Goal: Task Accomplishment & Management: Use online tool/utility

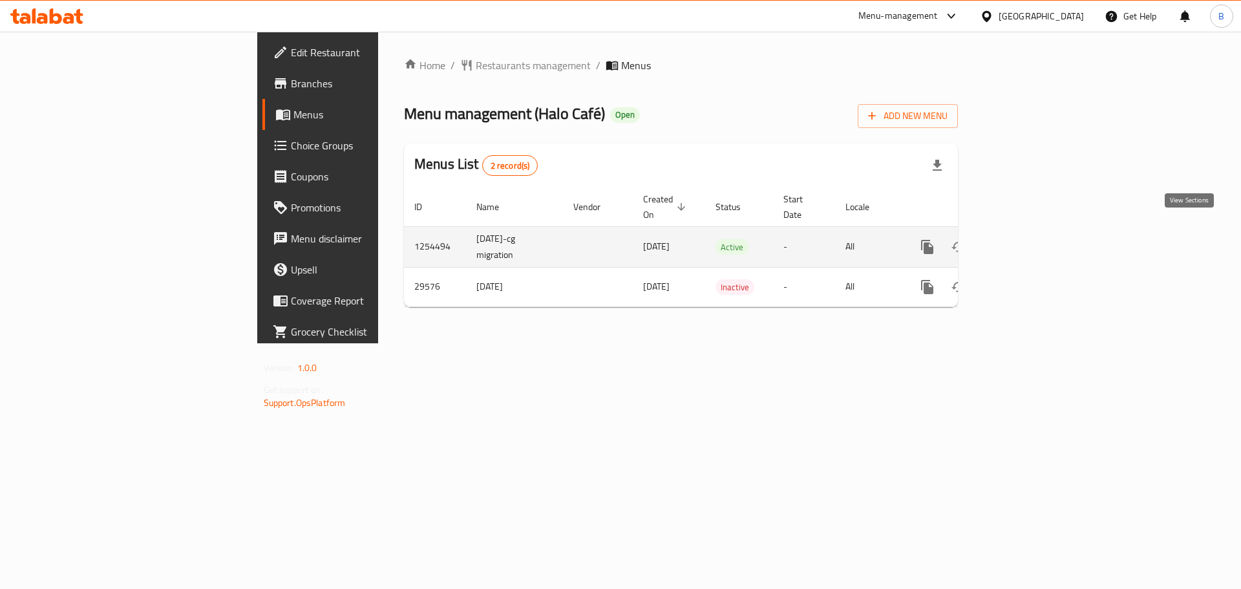
click at [1027, 241] on icon "enhanced table" at bounding box center [1021, 247] width 12 height 12
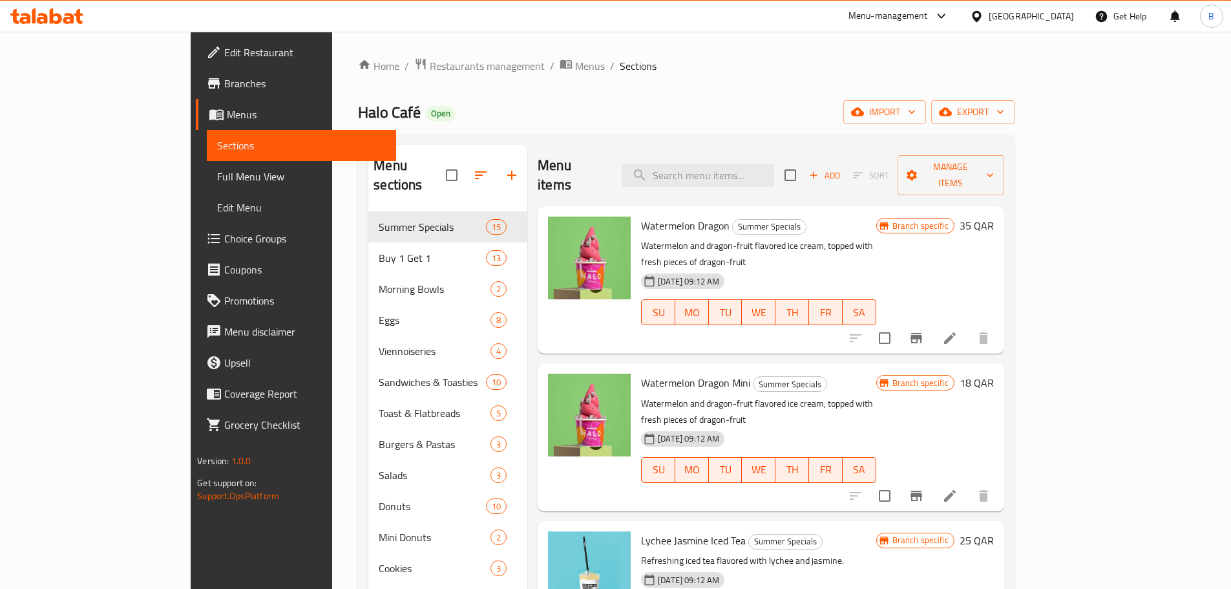
click at [787, 177] on div "Menu items Add Sort Manage items" at bounding box center [771, 175] width 467 height 61
click at [774, 164] on input "search" at bounding box center [698, 175] width 153 height 23
paste input "Ice Tiramisu"
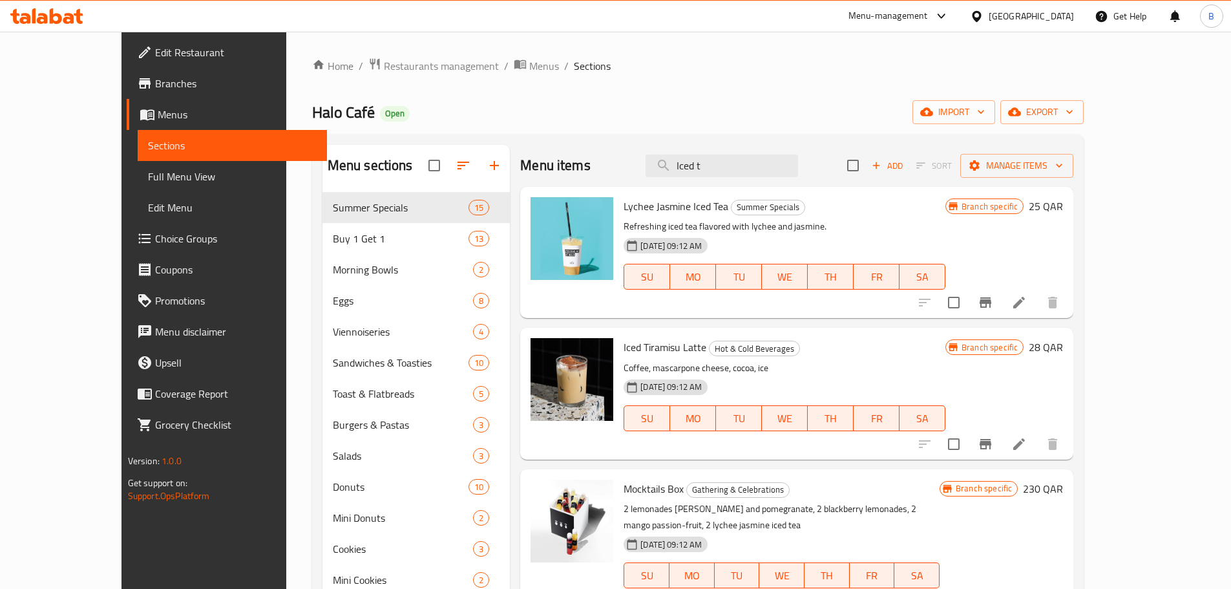
type input "Iced t"
click at [646, 345] on span "Iced Tiramisu Latte" at bounding box center [665, 346] width 83 height 19
copy h6 "Iced Tiramisu Latte"
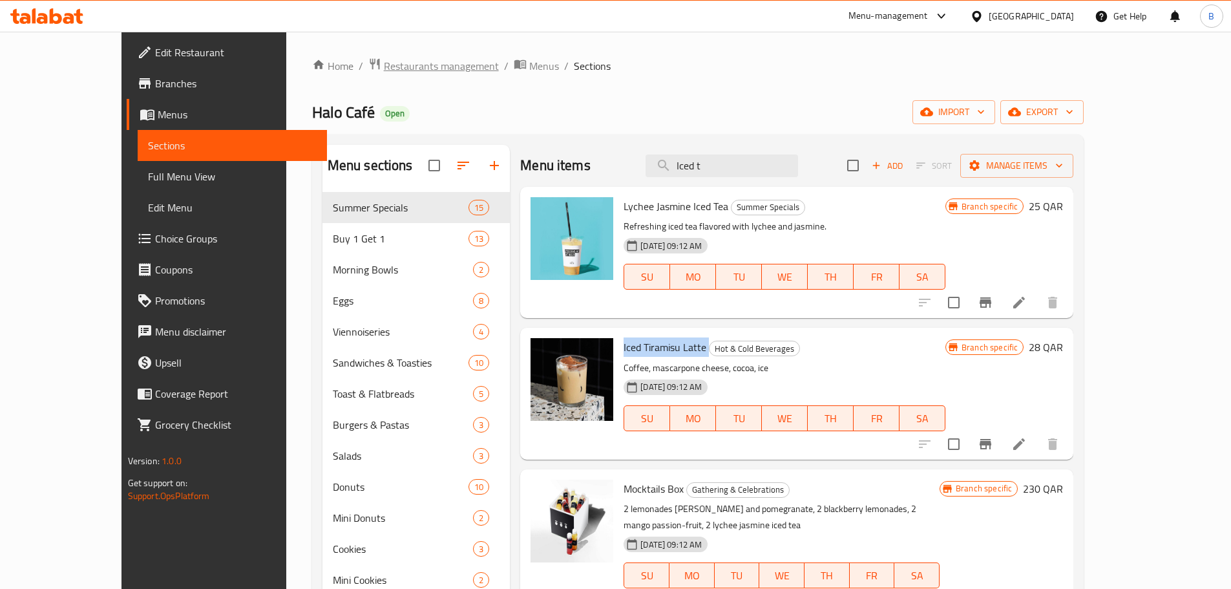
click at [384, 69] on span "Restaurants management" at bounding box center [441, 66] width 115 height 16
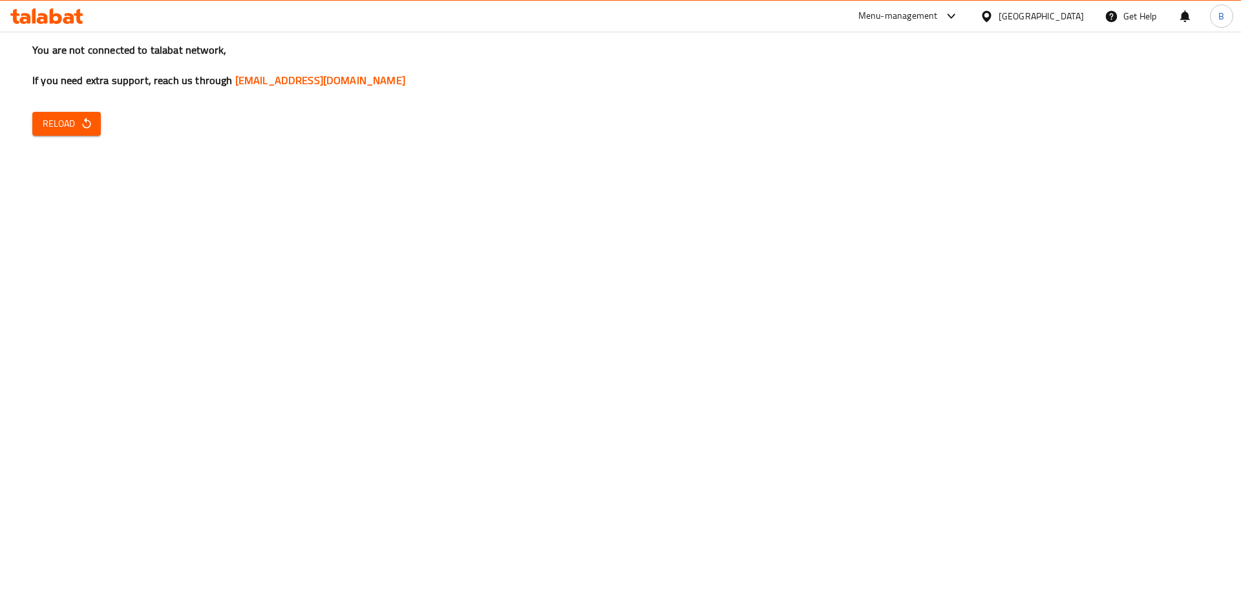
click at [91, 122] on icon "button" at bounding box center [86, 123] width 13 height 13
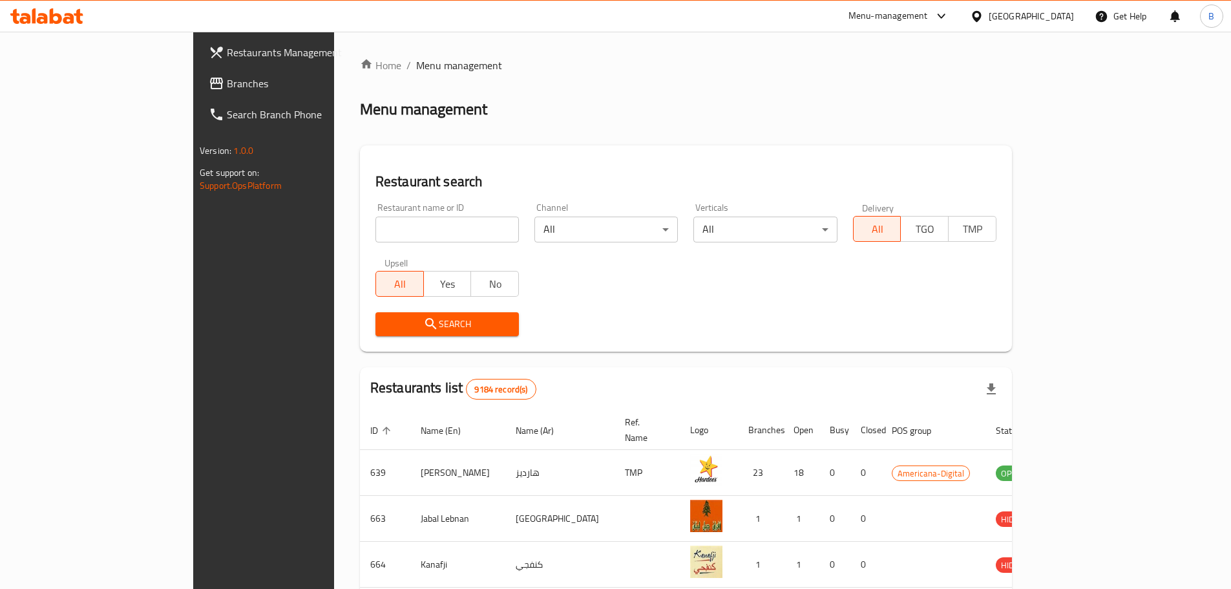
click at [442, 212] on div "Restaurant name or ID Restaurant name or ID" at bounding box center [448, 222] width 144 height 39
click at [427, 224] on input "search" at bounding box center [448, 230] width 144 height 26
type input "joy general"
click button "Search" at bounding box center [448, 324] width 144 height 24
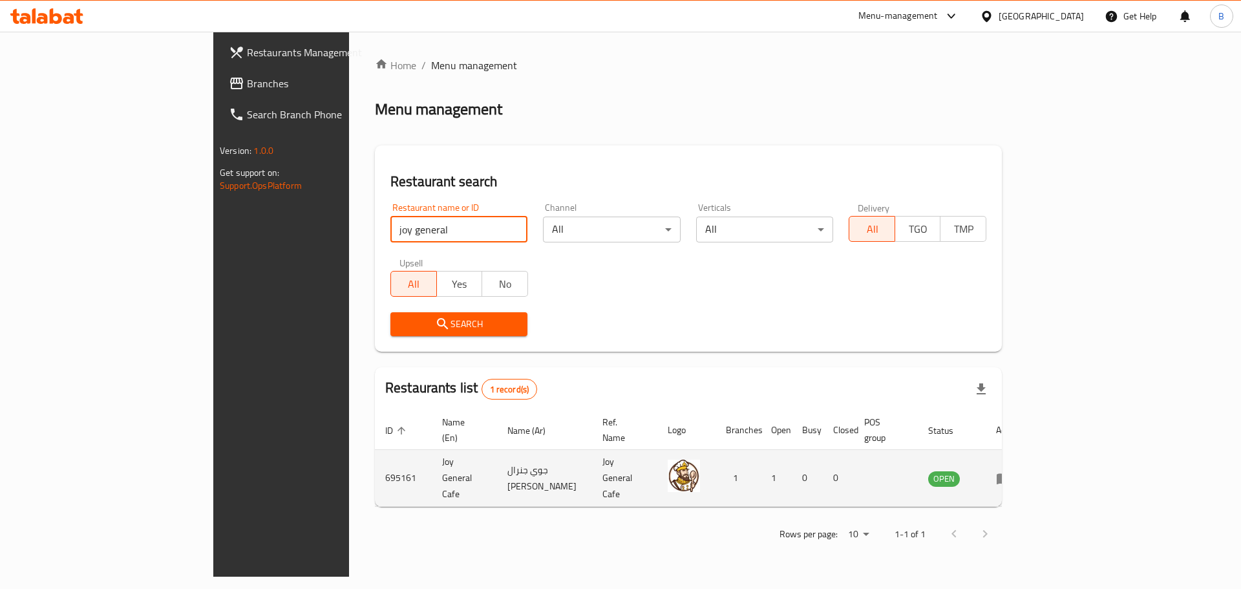
click at [1012, 471] on icon "enhanced table" at bounding box center [1004, 479] width 16 height 16
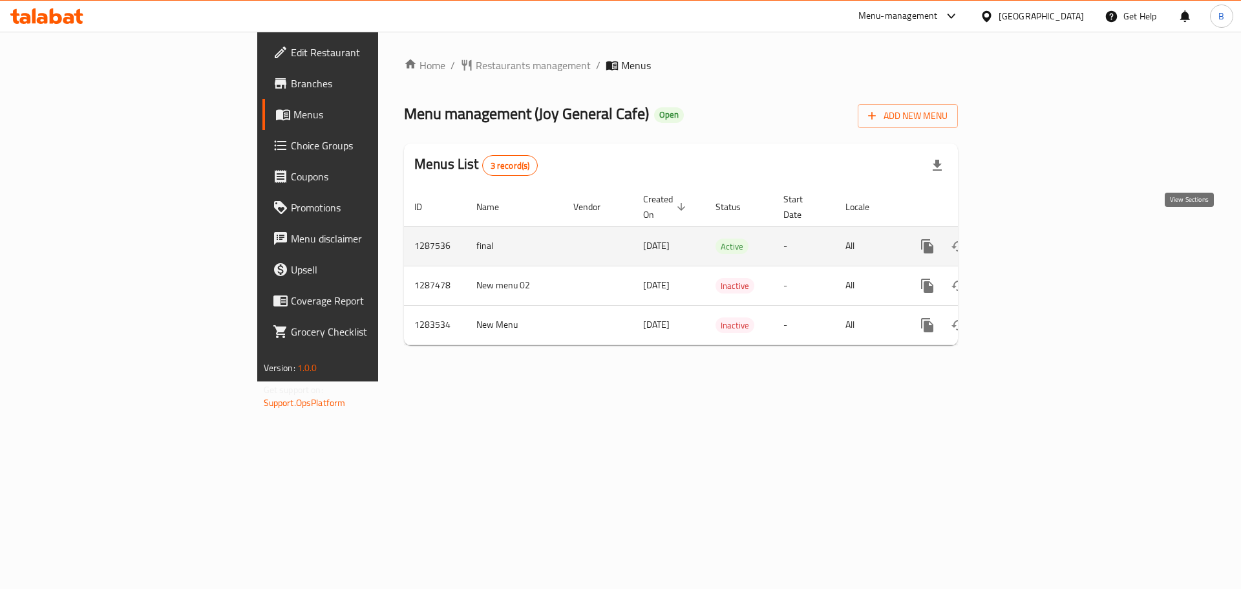
click at [1028, 239] on icon "enhanced table" at bounding box center [1021, 247] width 16 height 16
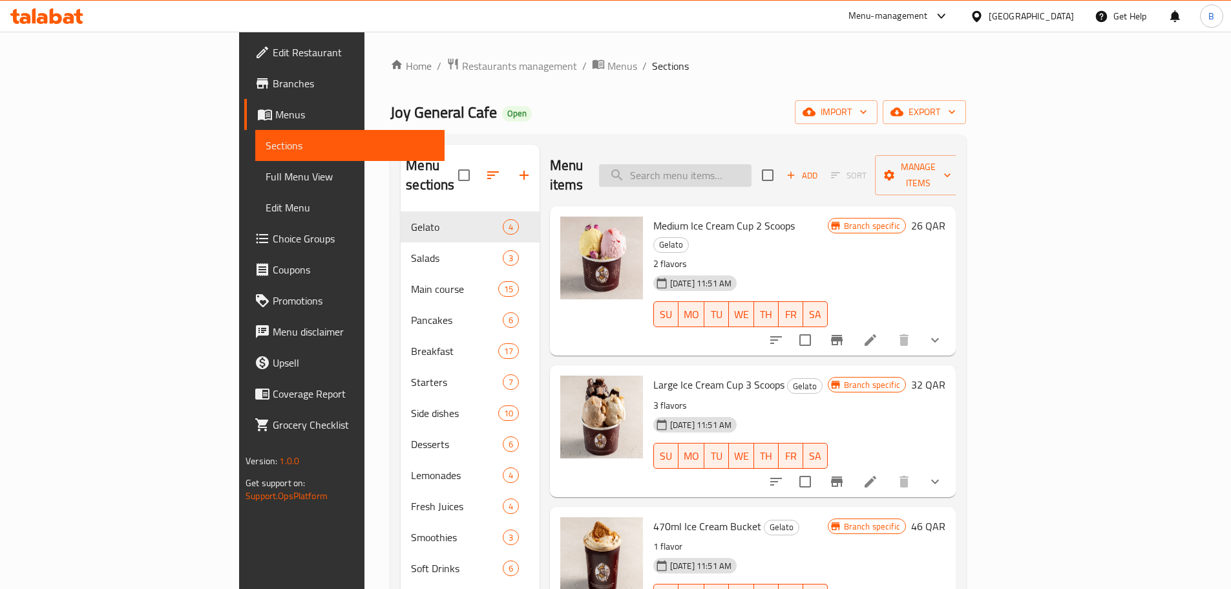
click at [752, 168] on input "search" at bounding box center [675, 175] width 153 height 23
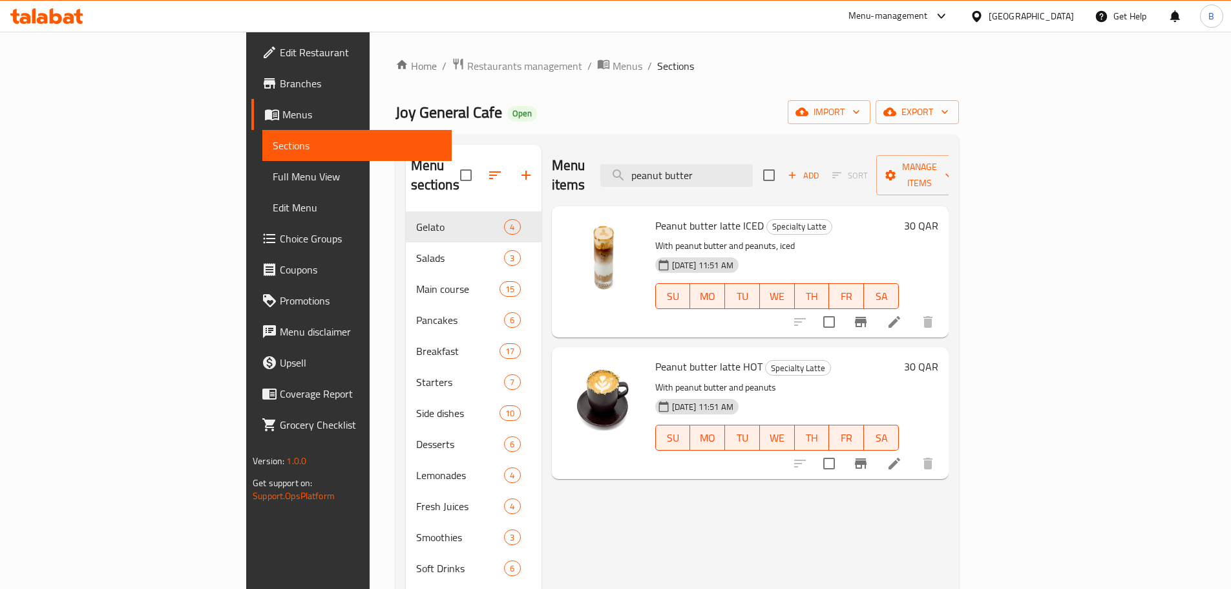
click at [655, 216] on span "Peanut butter latte ICED" at bounding box center [709, 225] width 109 height 19
copy h6 "Peanut butter latte ICED"
drag, startPoint x: 533, startPoint y: 377, endPoint x: 613, endPoint y: 343, distance: 86.6
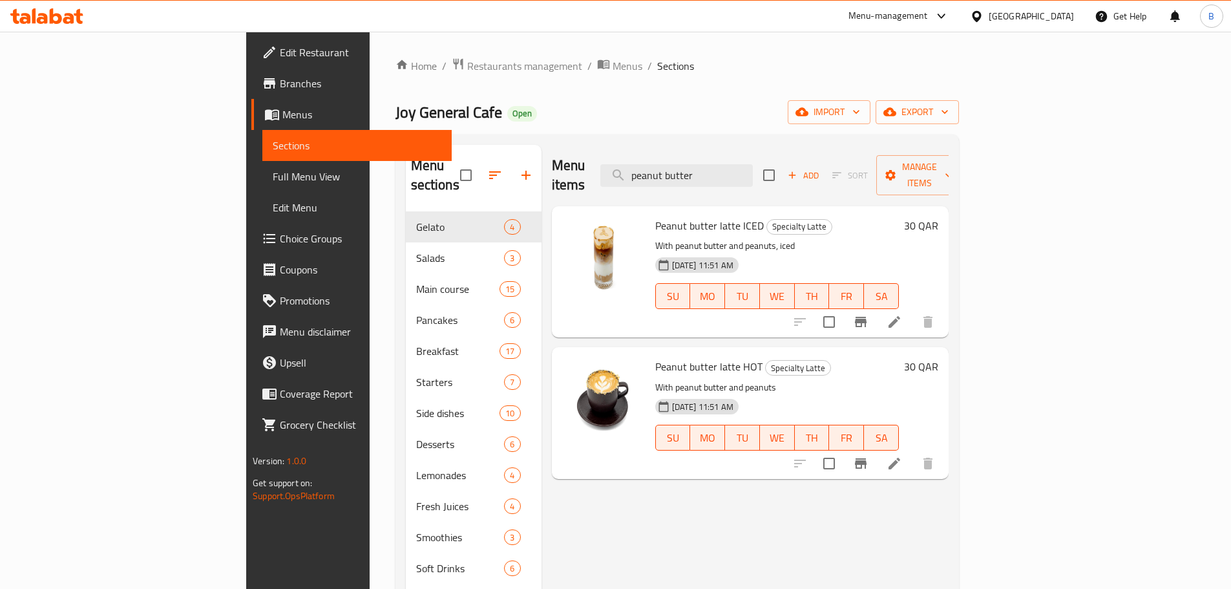
click at [655, 357] on span "Peanut butter latte HOT" at bounding box center [708, 366] width 107 height 19
copy h6 "Peanut butter latte HOT"
click at [753, 165] on input "peanut butter" at bounding box center [677, 175] width 153 height 23
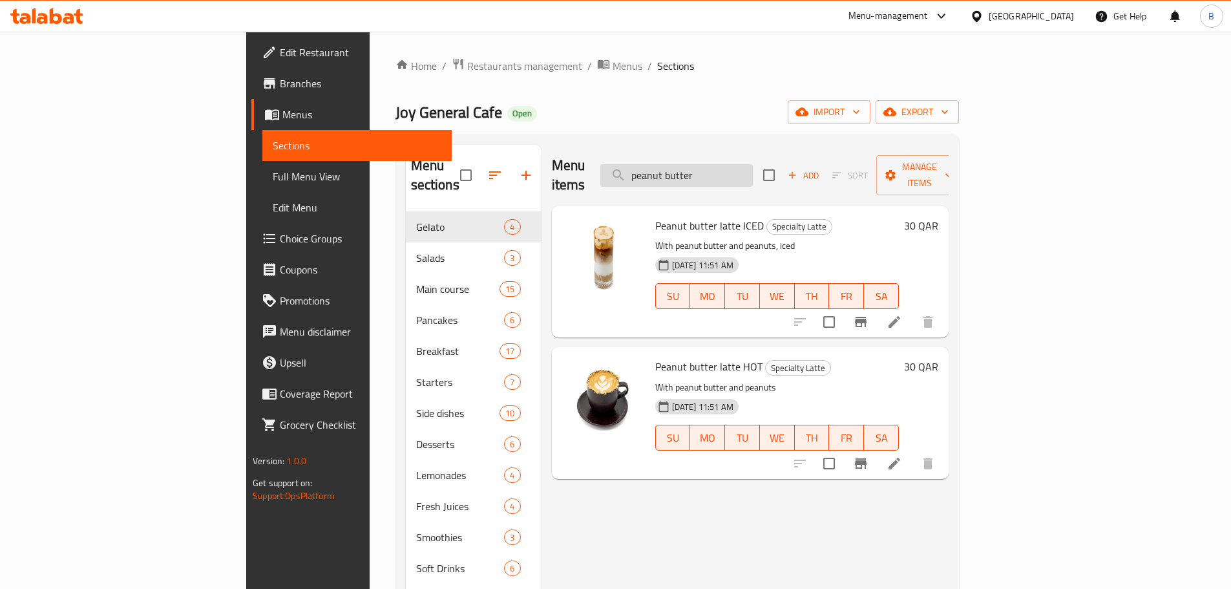
click at [753, 165] on input "peanut butter" at bounding box center [677, 175] width 153 height 23
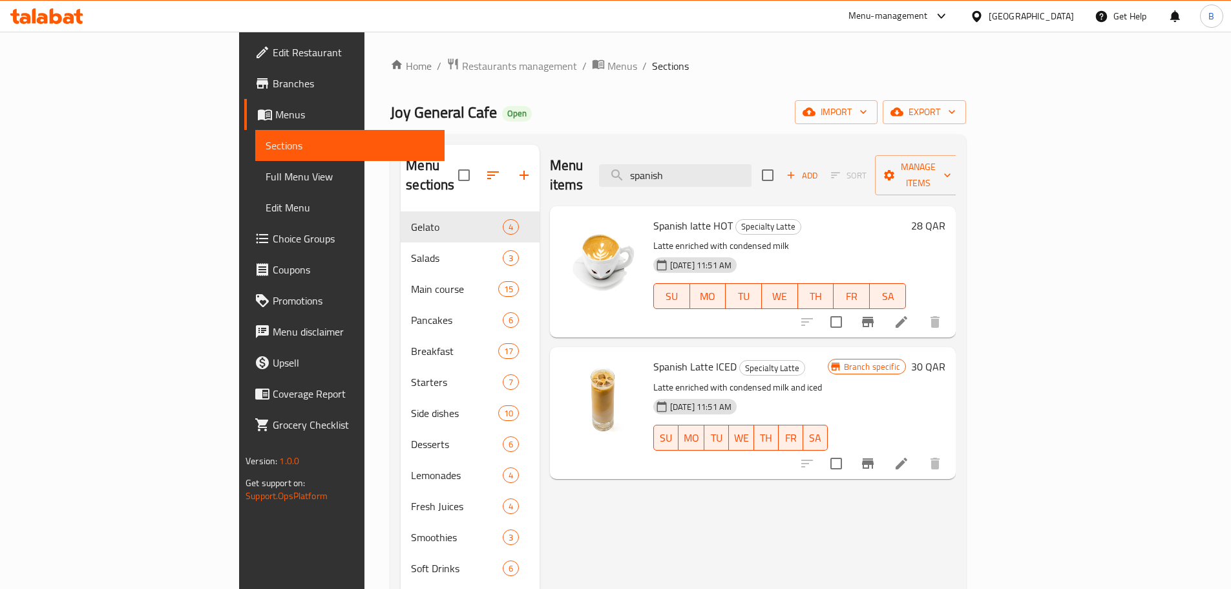
type input "spanish"
click at [654, 357] on span "Spanish Latte ICED" at bounding box center [695, 366] width 83 height 19
copy h6 "Spanish Latte ICED"
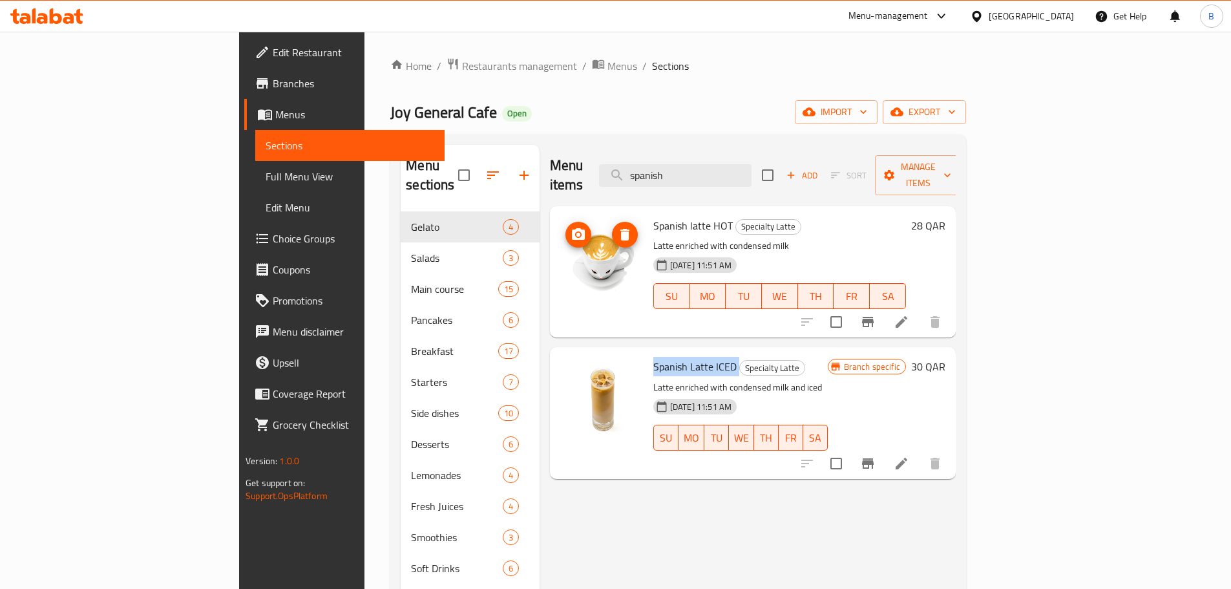
click at [560, 262] on img at bounding box center [601, 258] width 83 height 83
click at [654, 216] on span "Spanish latte HOT" at bounding box center [694, 225] width 80 height 19
copy h6 "Spanish latte HOT"
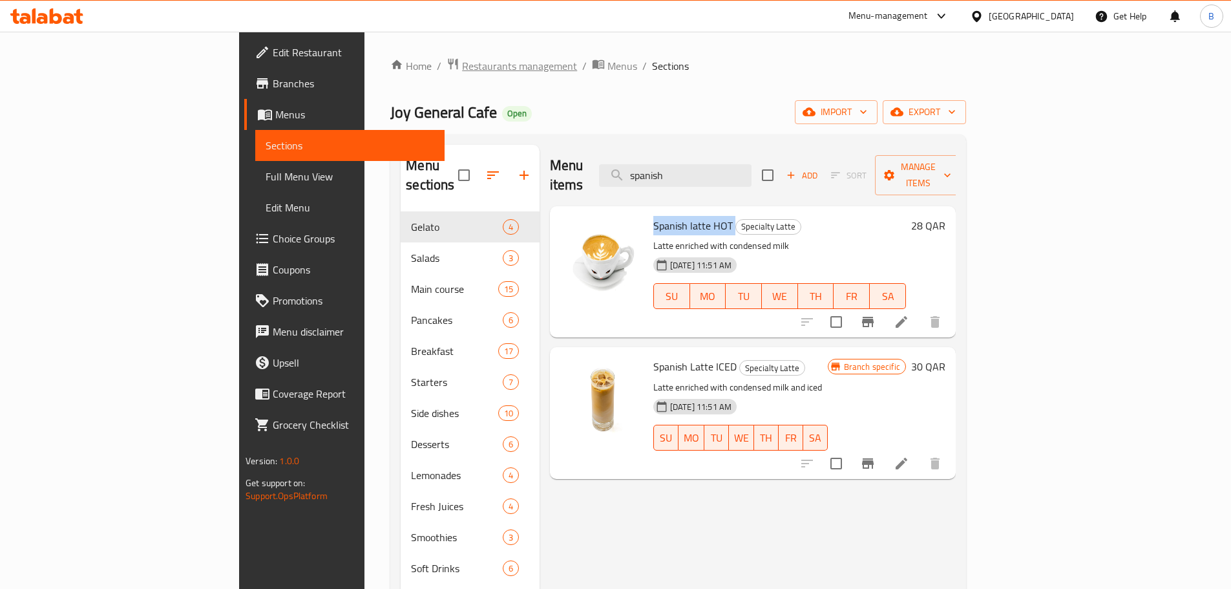
click at [462, 63] on span "Restaurants management" at bounding box center [519, 66] width 115 height 16
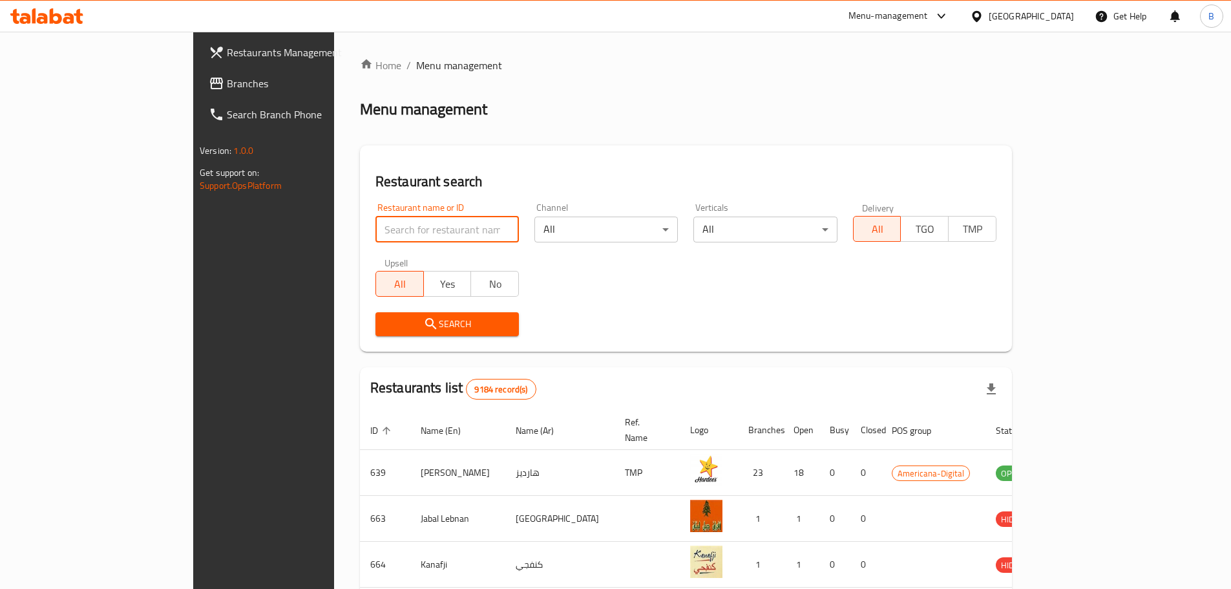
click at [376, 236] on input "search" at bounding box center [448, 230] width 144 height 26
paste input "Bo's Coffee"
type input "Bo's Coffee"
click button "Search" at bounding box center [448, 324] width 144 height 24
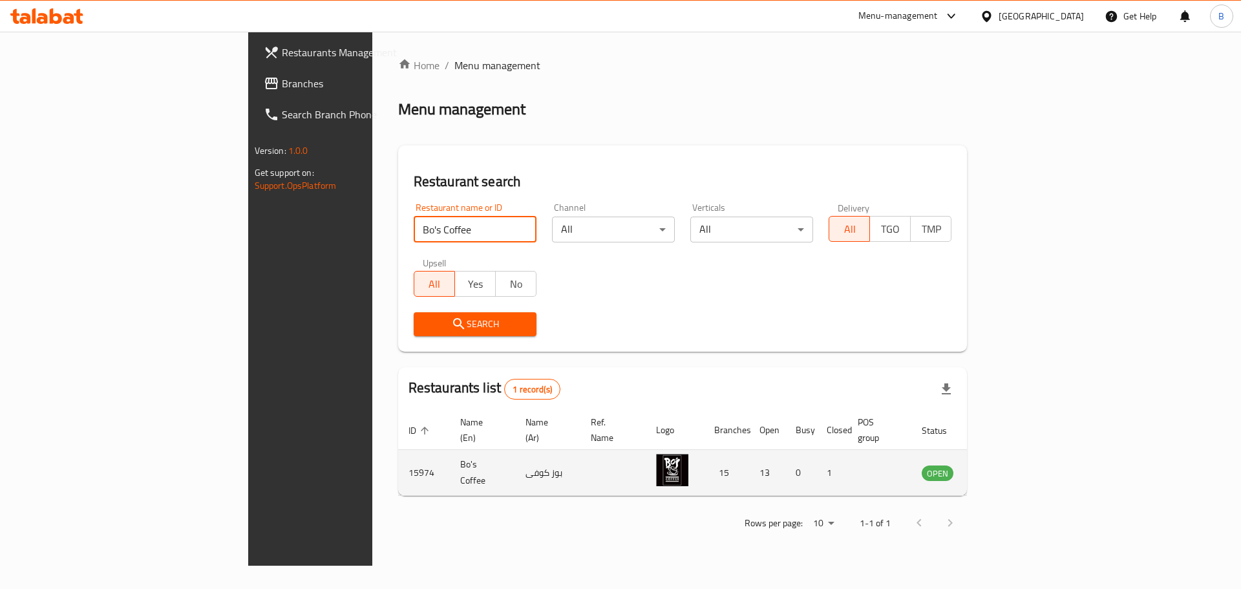
click at [1005, 465] on icon "enhanced table" at bounding box center [998, 473] width 16 height 16
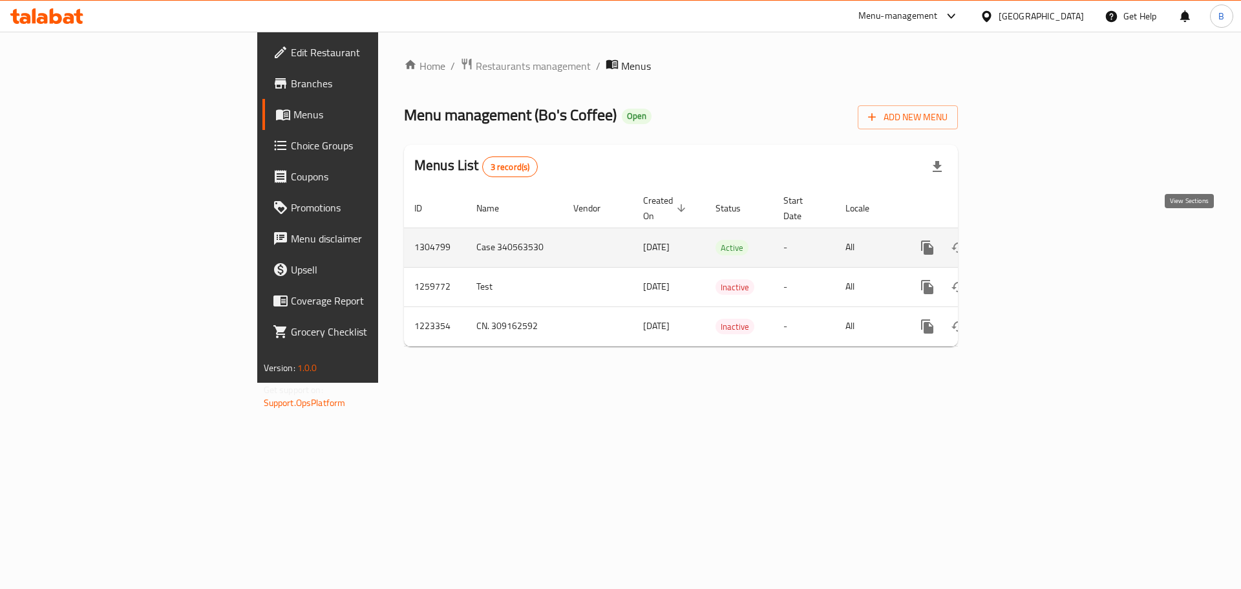
click at [1027, 242] on icon "enhanced table" at bounding box center [1021, 248] width 12 height 12
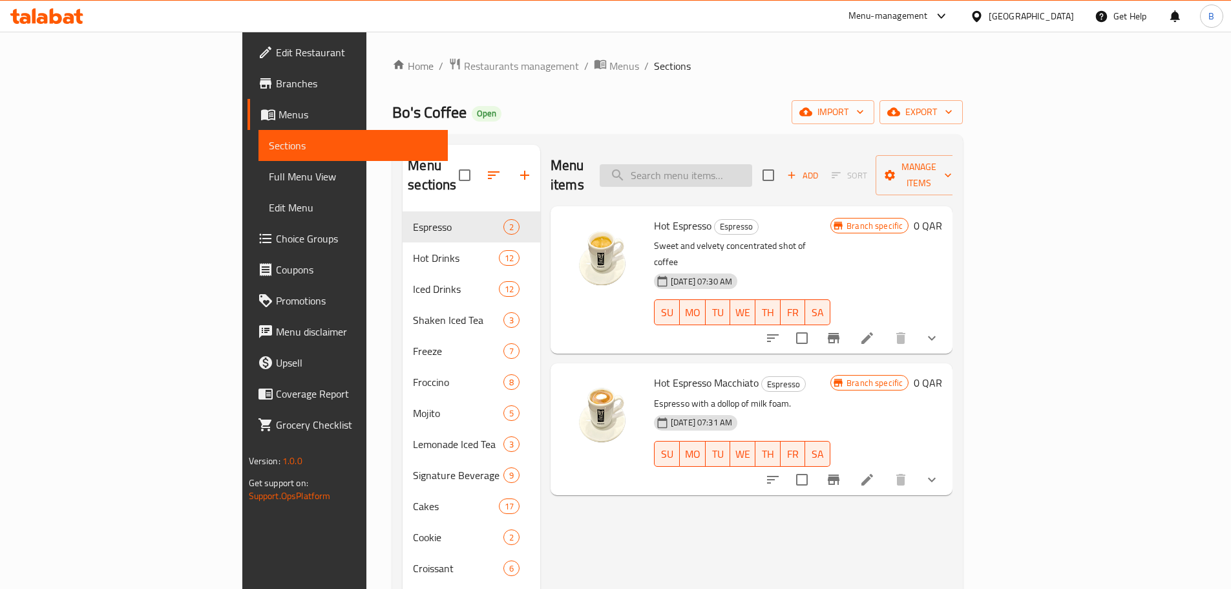
click at [740, 167] on input "search" at bounding box center [676, 175] width 153 height 23
paste input "Cafe Latte hot"
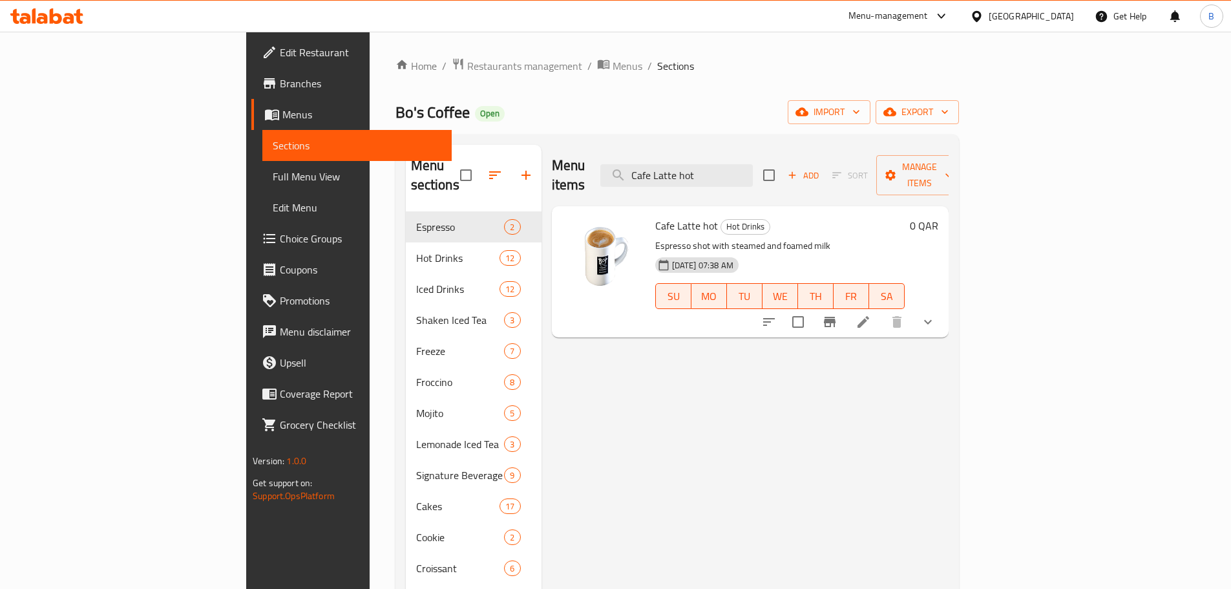
type input "Cafe Latte hot"
click at [467, 69] on span "Restaurants management" at bounding box center [524, 66] width 115 height 16
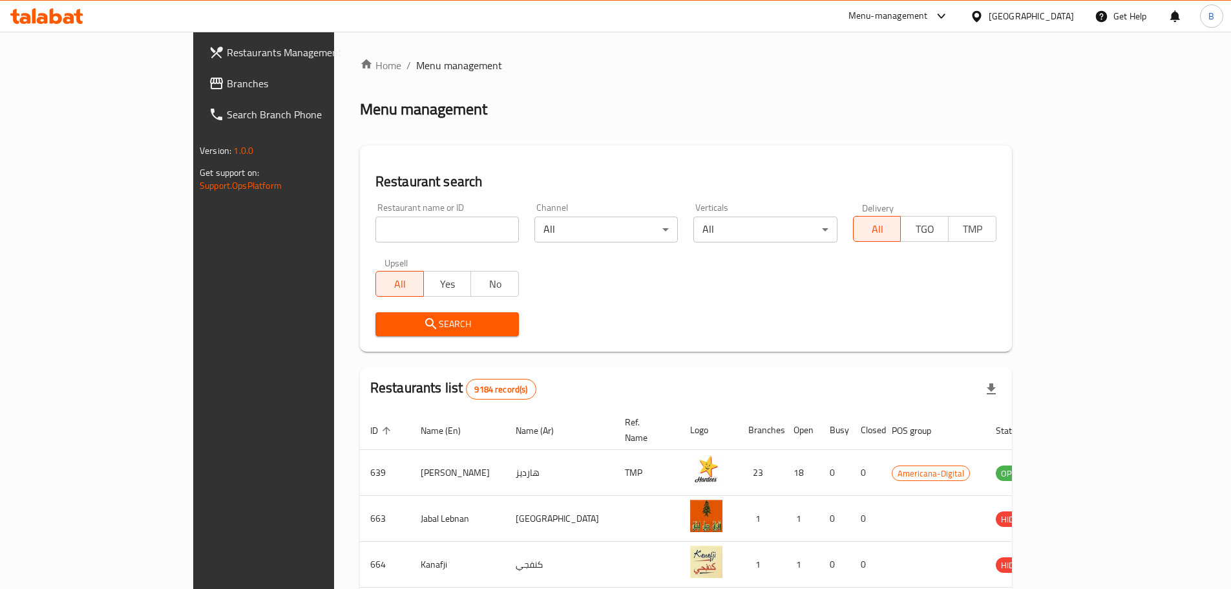
click at [376, 223] on input "search" at bounding box center [448, 230] width 144 height 26
paste input "Plus Coffee"
type input "Plus Coffee"
click button "Search" at bounding box center [448, 324] width 144 height 24
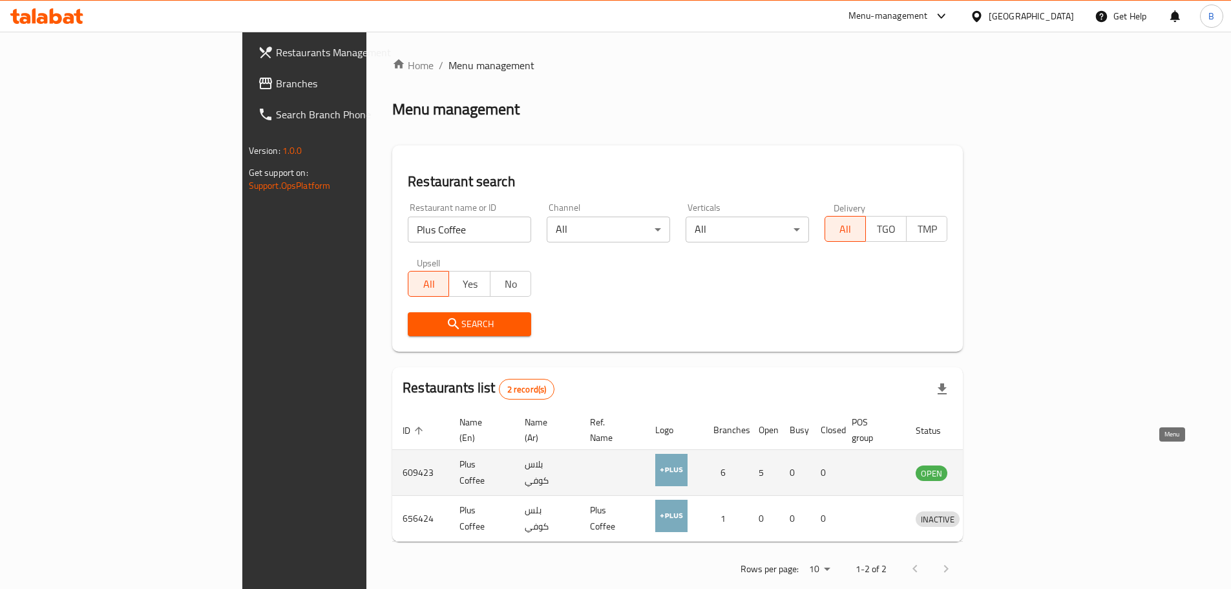
click at [1001, 465] on icon "enhanced table" at bounding box center [994, 473] width 16 height 16
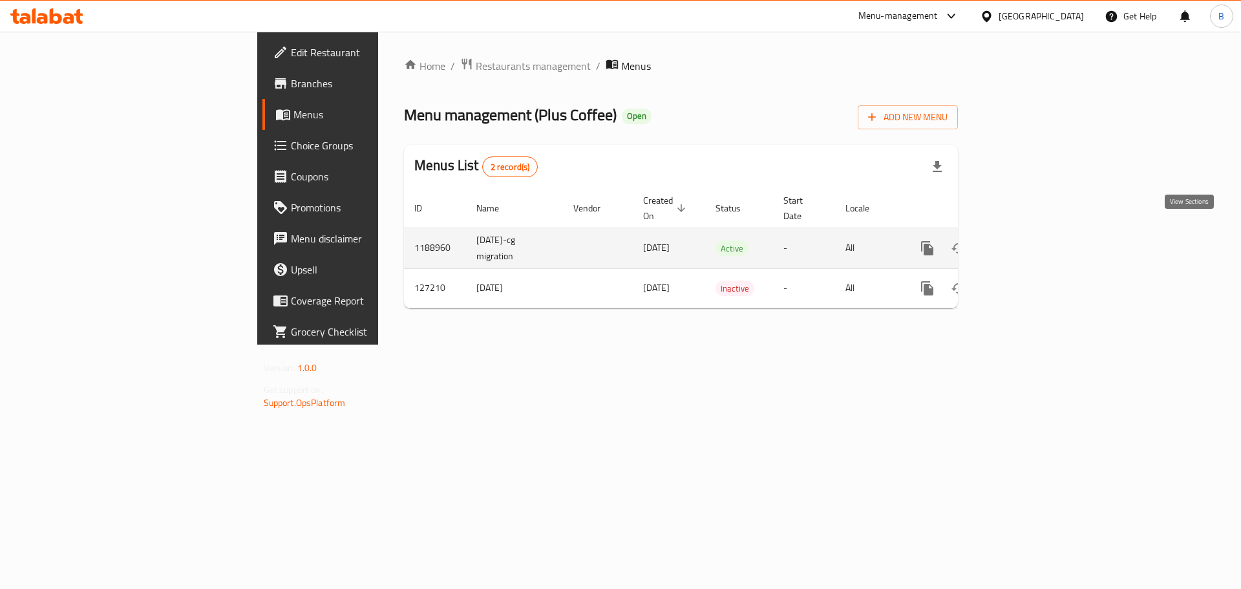
click at [1027, 242] on icon "enhanced table" at bounding box center [1021, 248] width 12 height 12
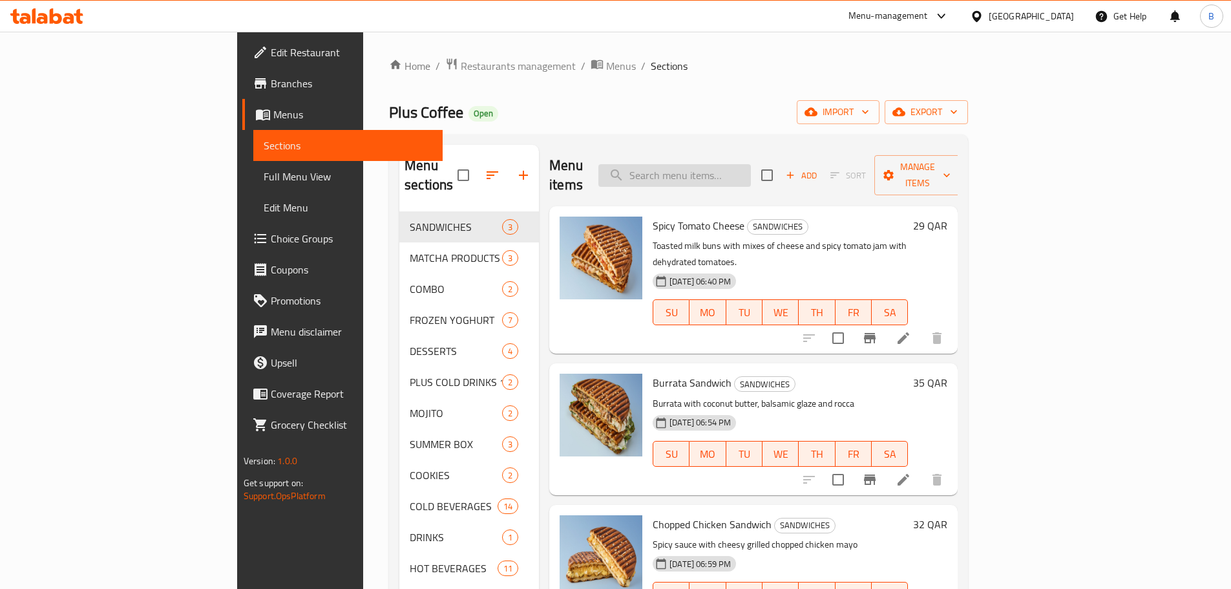
click at [741, 169] on input "search" at bounding box center [675, 175] width 153 height 23
paste input "Cortado"
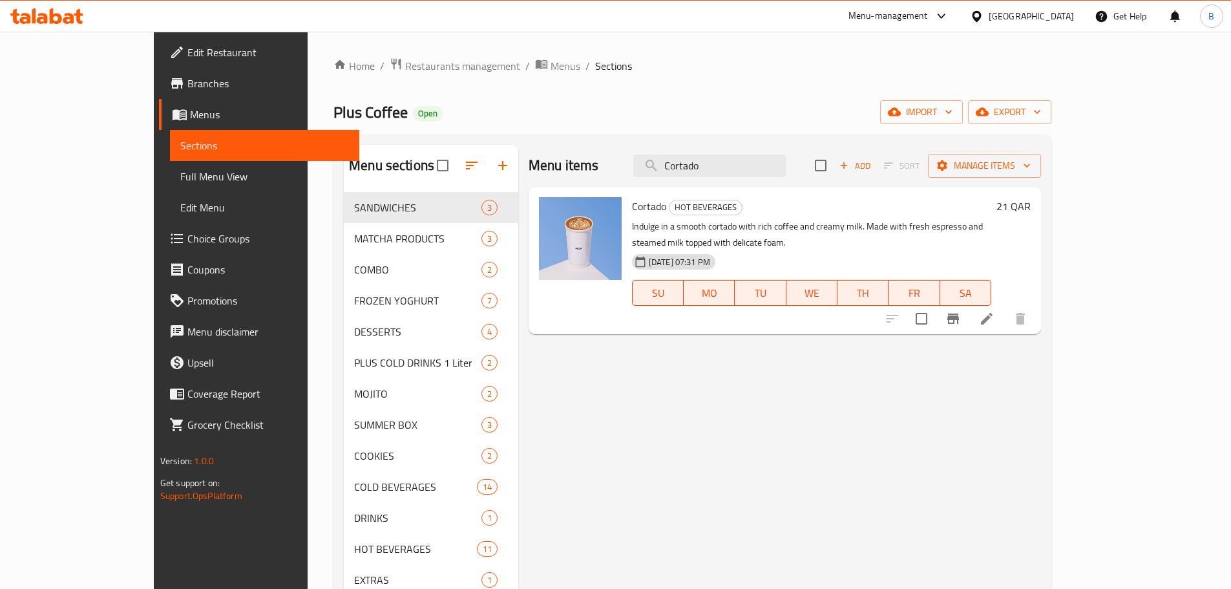
click at [632, 208] on span "Cortado" at bounding box center [649, 206] width 34 height 19
copy h6 "Cortado"
click at [755, 175] on input "Cortado" at bounding box center [710, 166] width 153 height 23
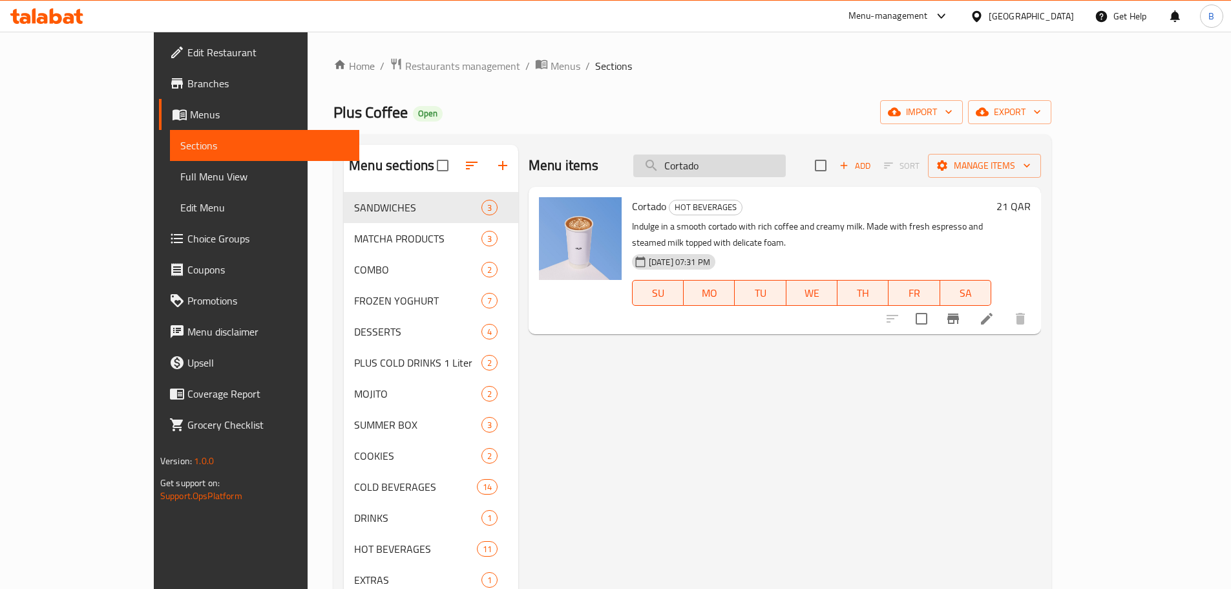
click at [755, 175] on input "Cortado" at bounding box center [710, 166] width 153 height 23
paste input "Cappuccino,"
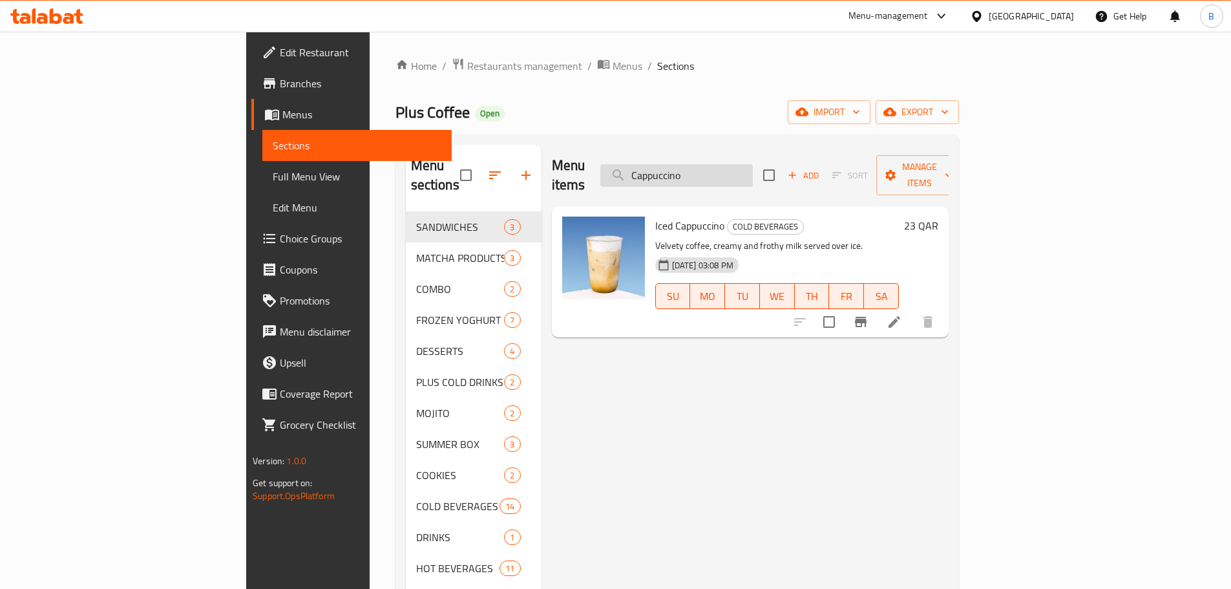
click at [753, 164] on input "Cappuccino" at bounding box center [677, 175] width 153 height 23
paste input "Latte, [PERSON_NAME]"
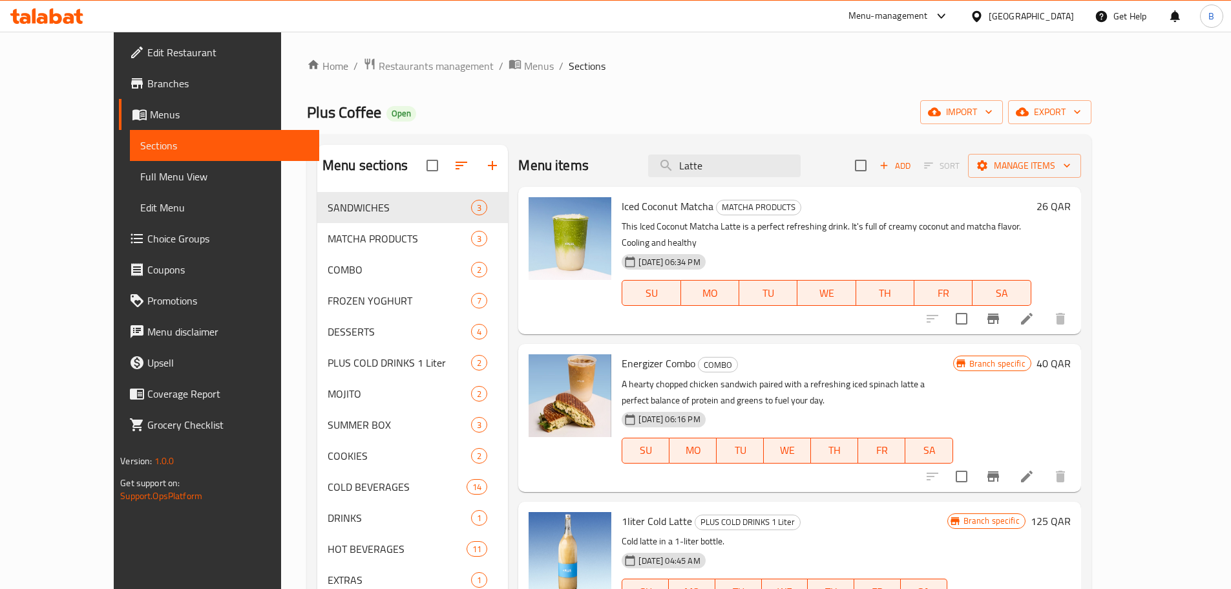
type input "Latte"
click at [398, 63] on span "Restaurants management" at bounding box center [436, 66] width 115 height 16
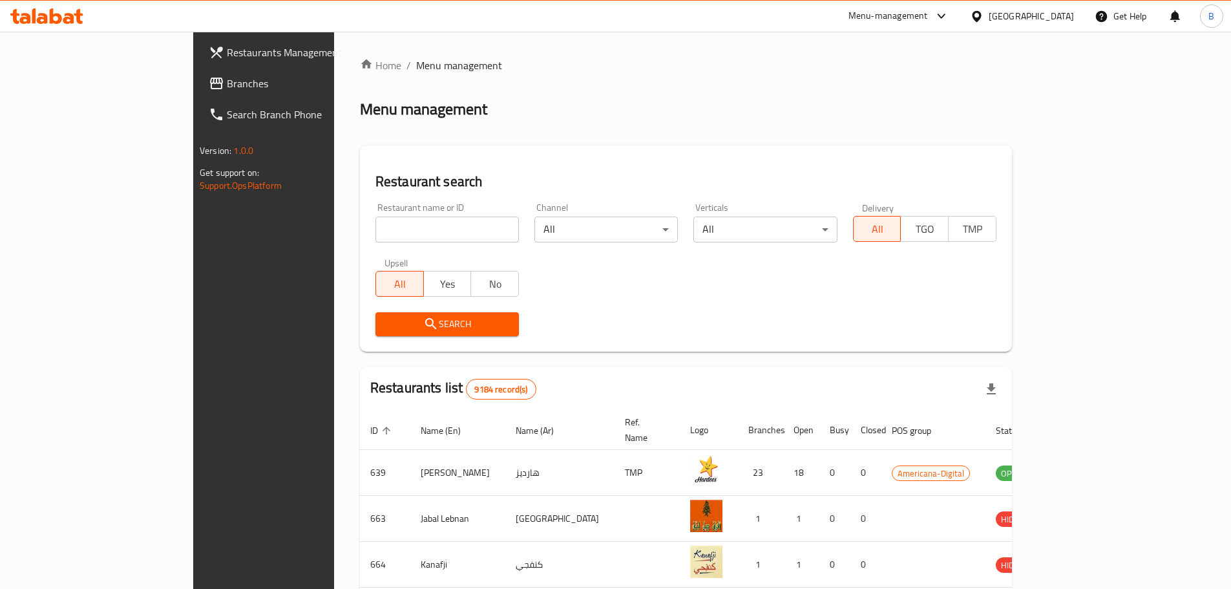
click at [400, 235] on input "search" at bounding box center [448, 230] width 144 height 26
type input "grams restaurant"
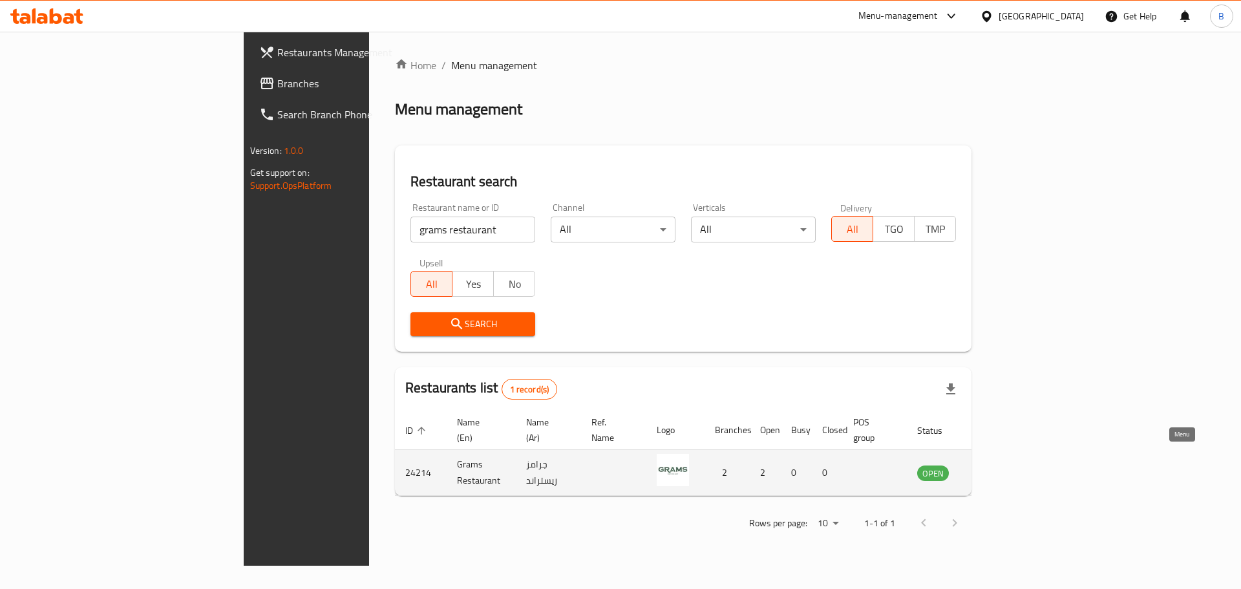
click at [1000, 468] on icon "enhanced table" at bounding box center [993, 473] width 14 height 11
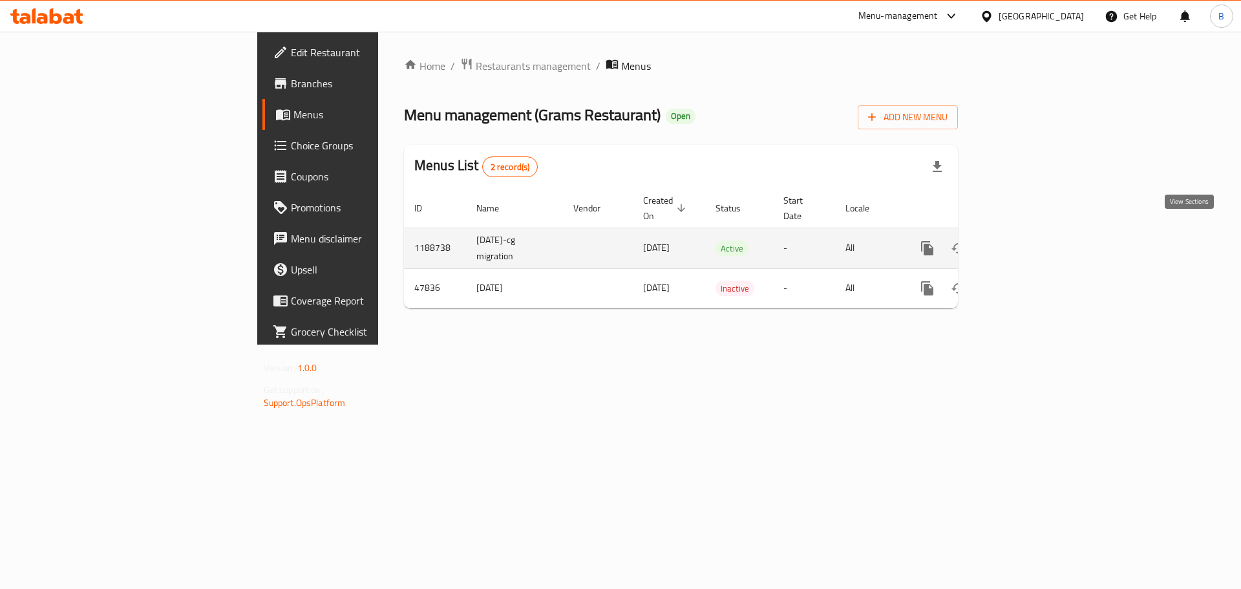
click at [1028, 240] on icon "enhanced table" at bounding box center [1021, 248] width 16 height 16
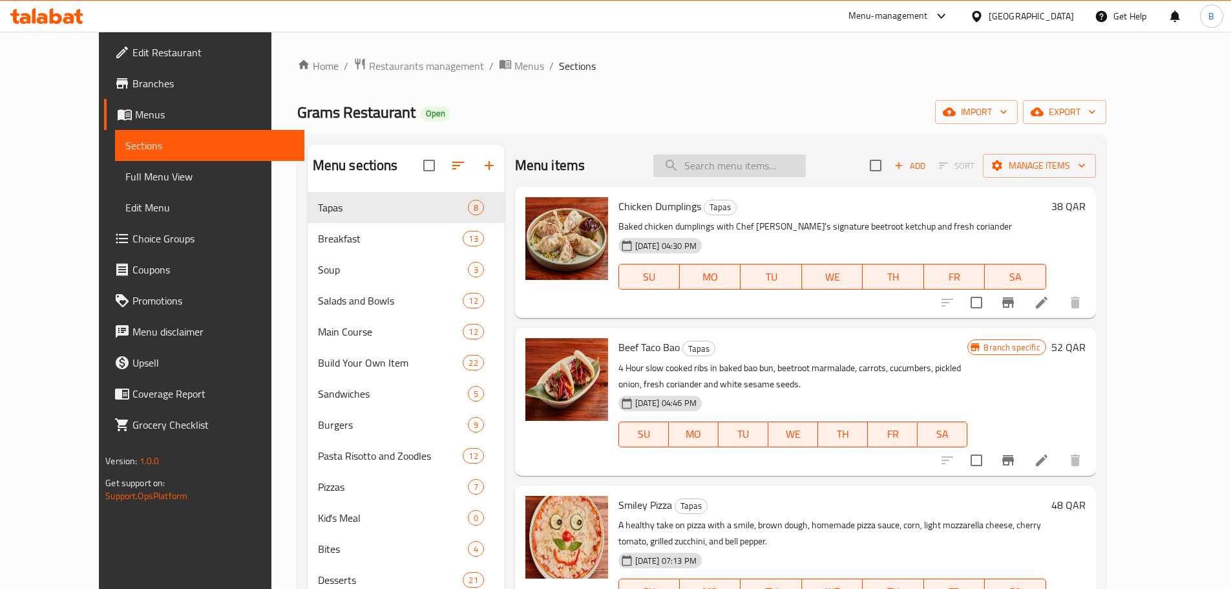
click at [800, 159] on input "search" at bounding box center [730, 166] width 153 height 23
paste input "Iced Spanish Latte"
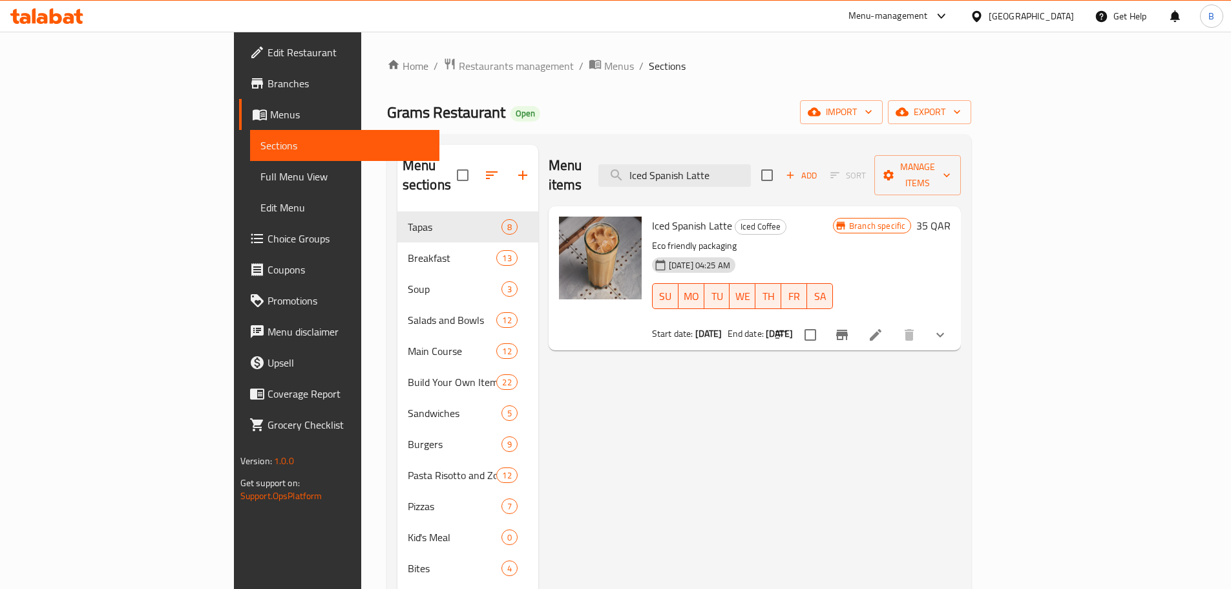
click at [652, 216] on span "Iced Spanish Latte" at bounding box center [692, 225] width 80 height 19
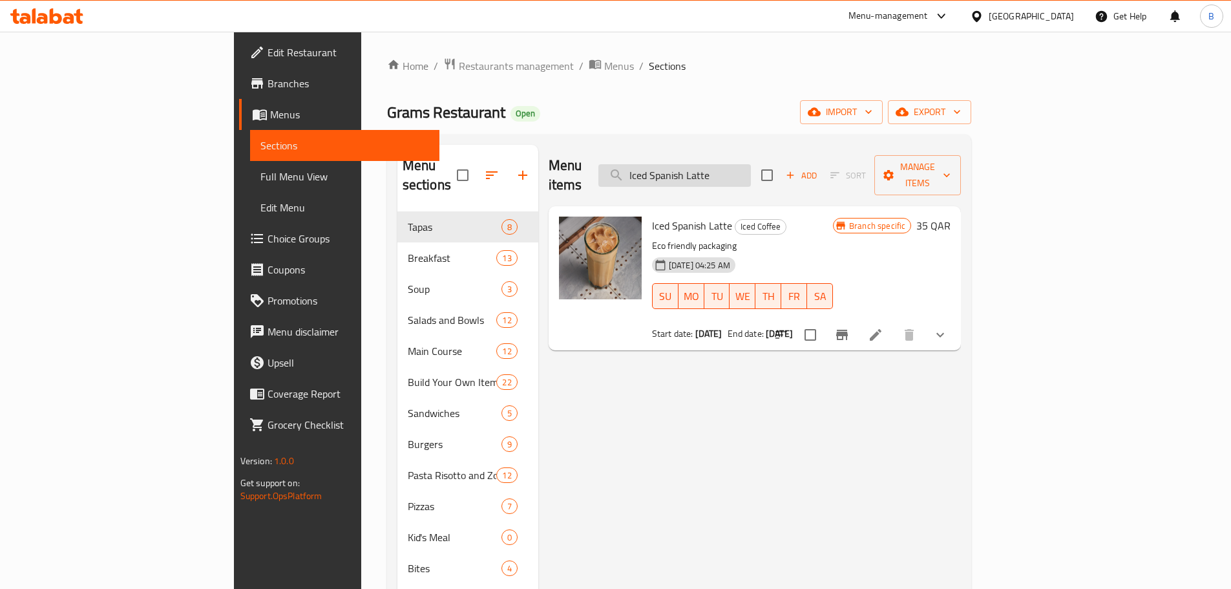
click at [751, 164] on input "Iced Spanish Latte" at bounding box center [675, 175] width 153 height 23
paste input "search"
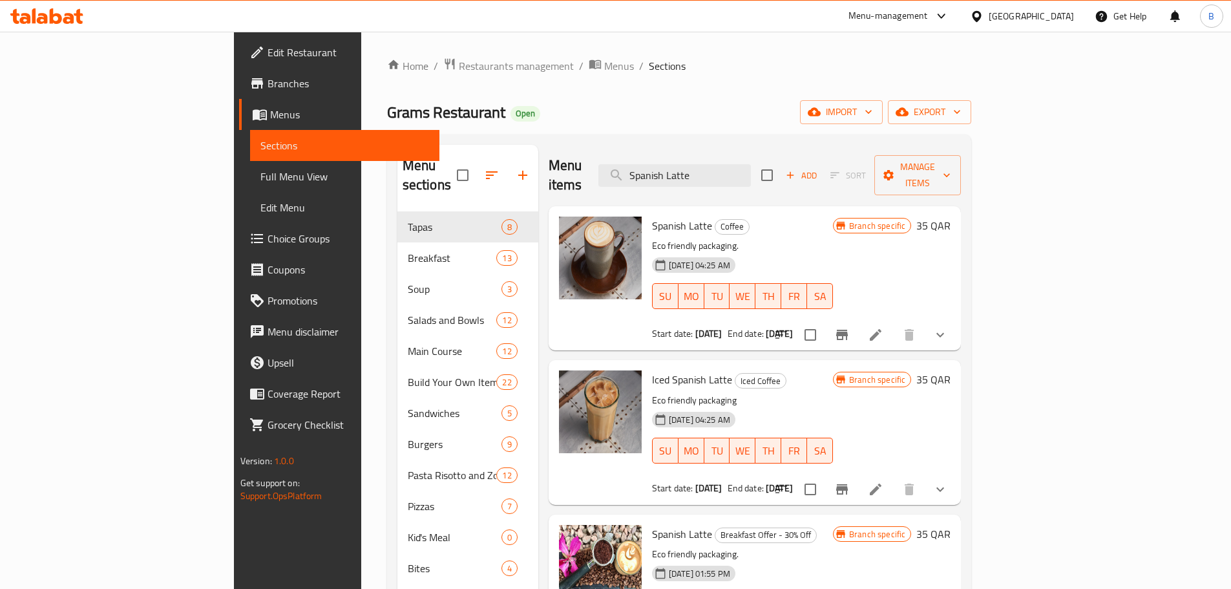
click at [749, 179] on div "Menu items Spanish Latte Add Sort Manage items" at bounding box center [755, 175] width 413 height 61
click at [751, 164] on input "Spanish Latte" at bounding box center [675, 175] width 153 height 23
paste input "Cappuccino"
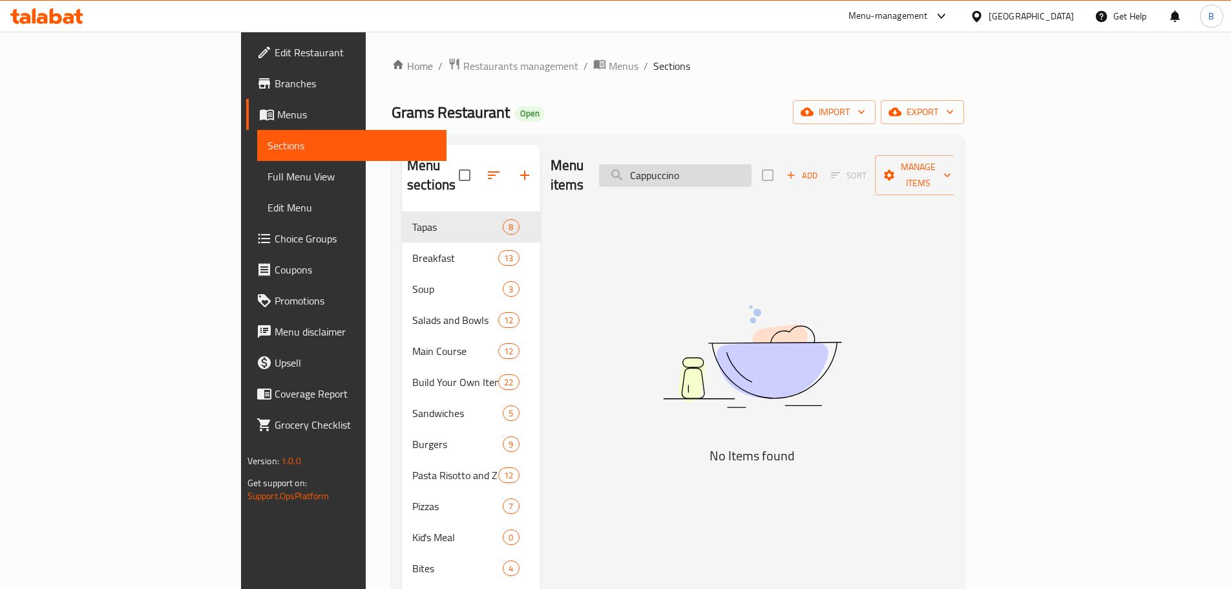
click at [752, 171] on input "Cappuccino" at bounding box center [675, 175] width 153 height 23
paste input "Ice Flat White"
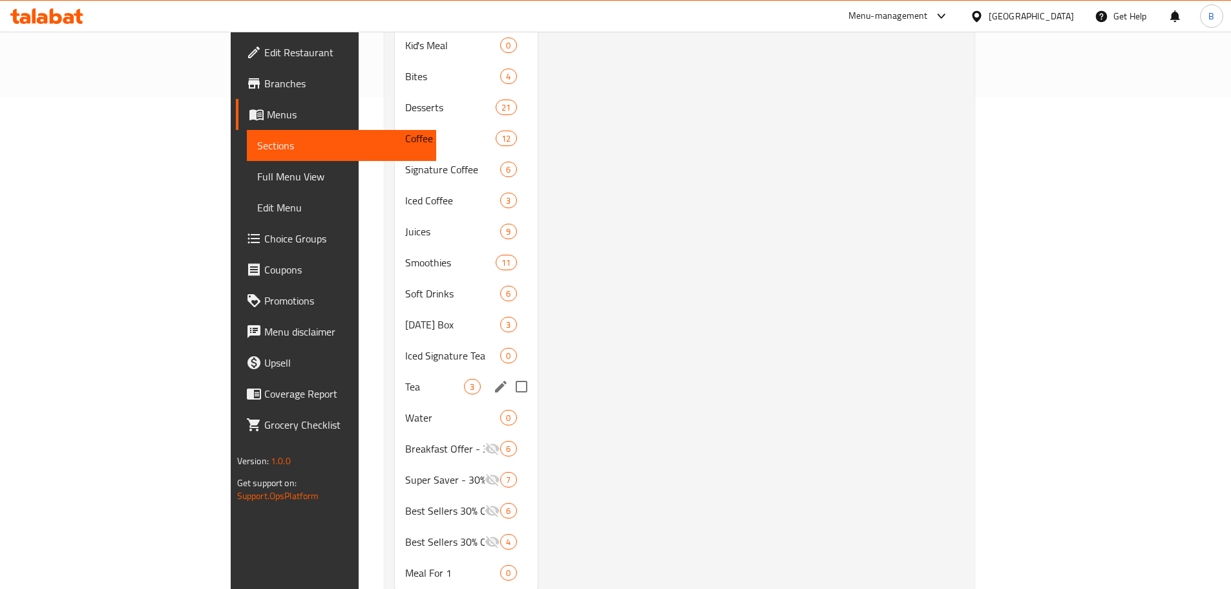
scroll to position [513, 0]
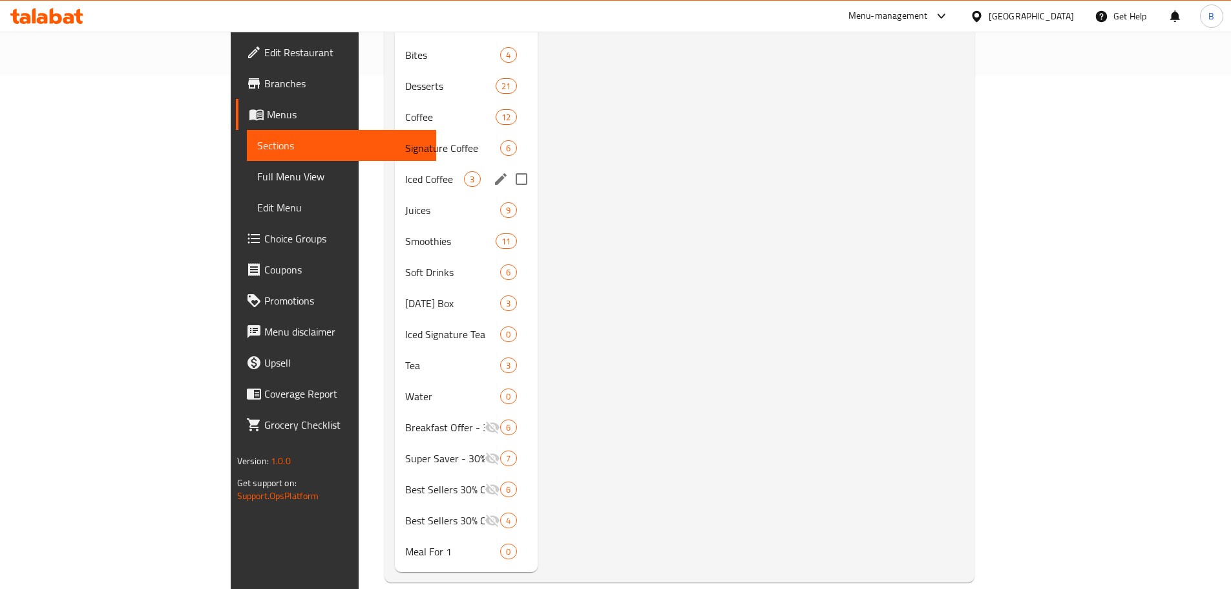
type input "Ice Flat White"
click at [395, 164] on div "Iced Coffee 3" at bounding box center [466, 179] width 142 height 31
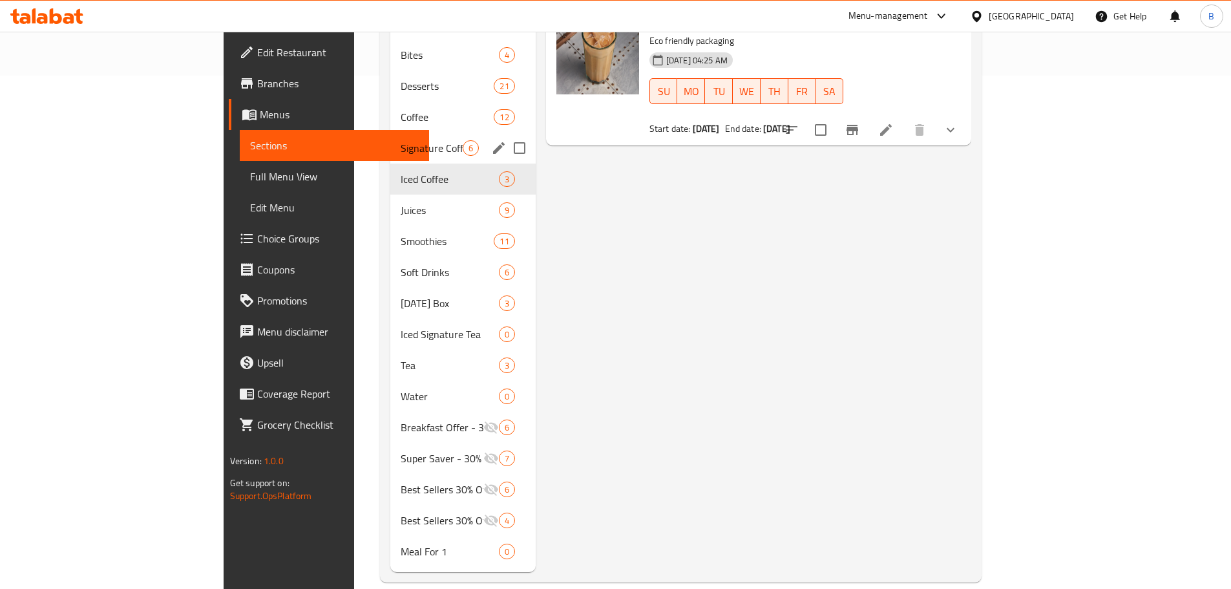
click at [401, 140] on span "Signature Coffee" at bounding box center [432, 148] width 62 height 16
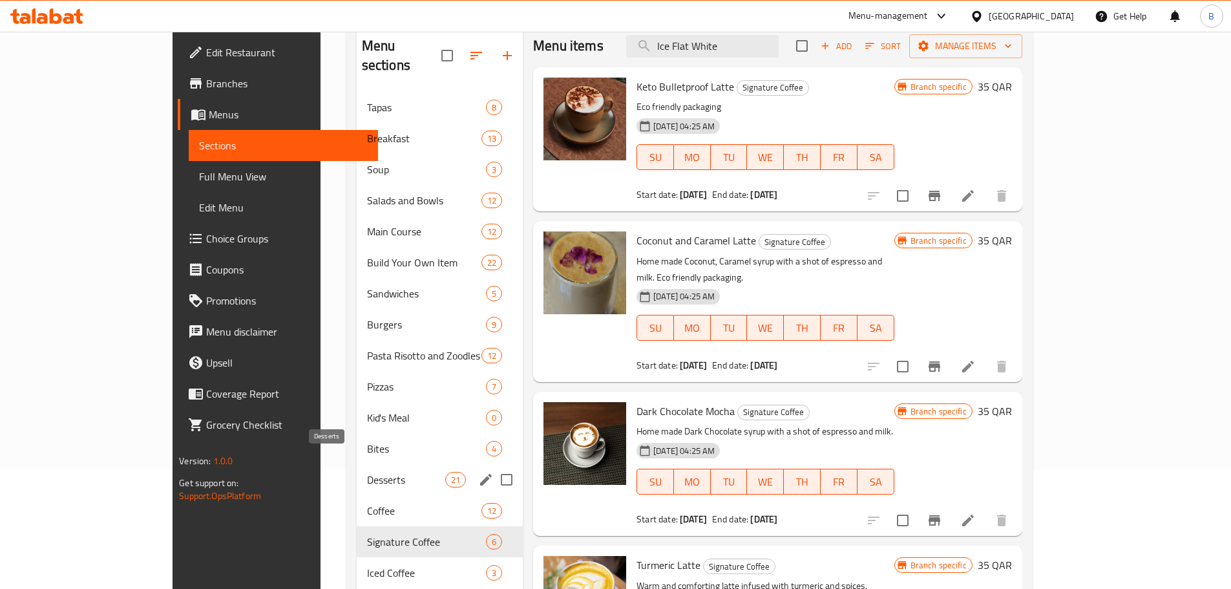
scroll to position [255, 0]
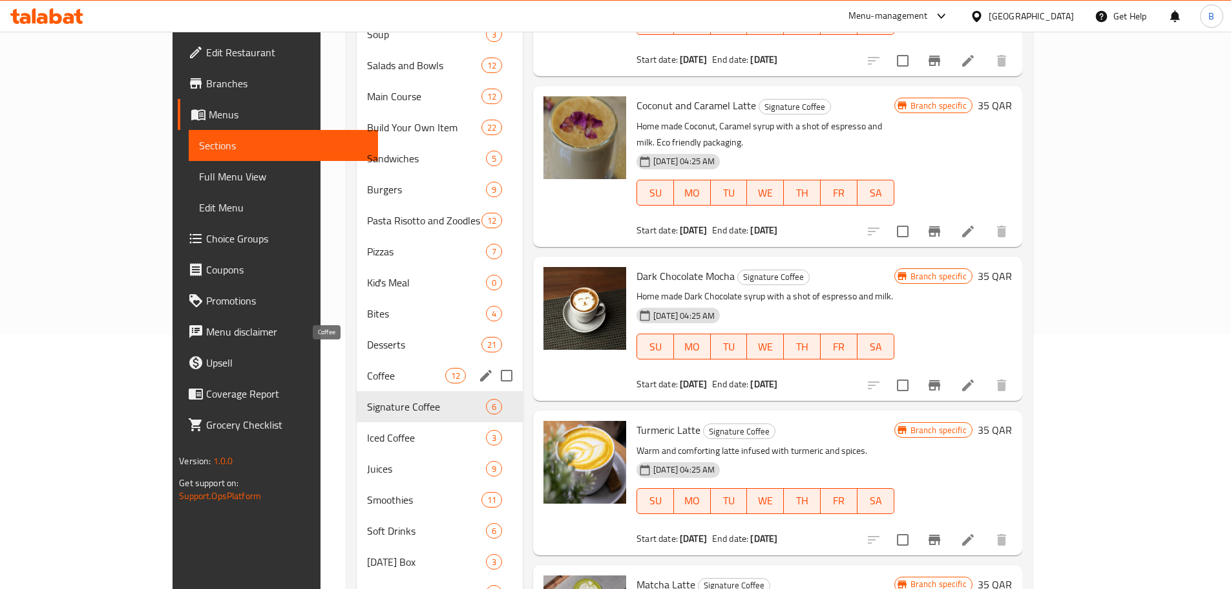
click at [367, 368] on span "Coffee" at bounding box center [406, 376] width 78 height 16
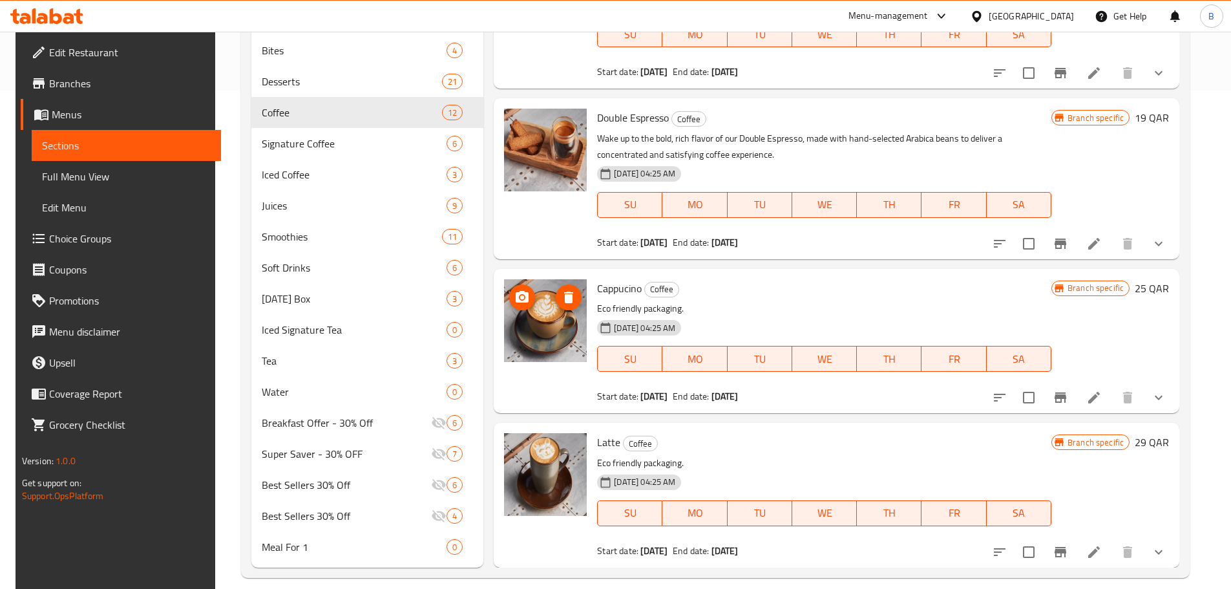
scroll to position [513, 0]
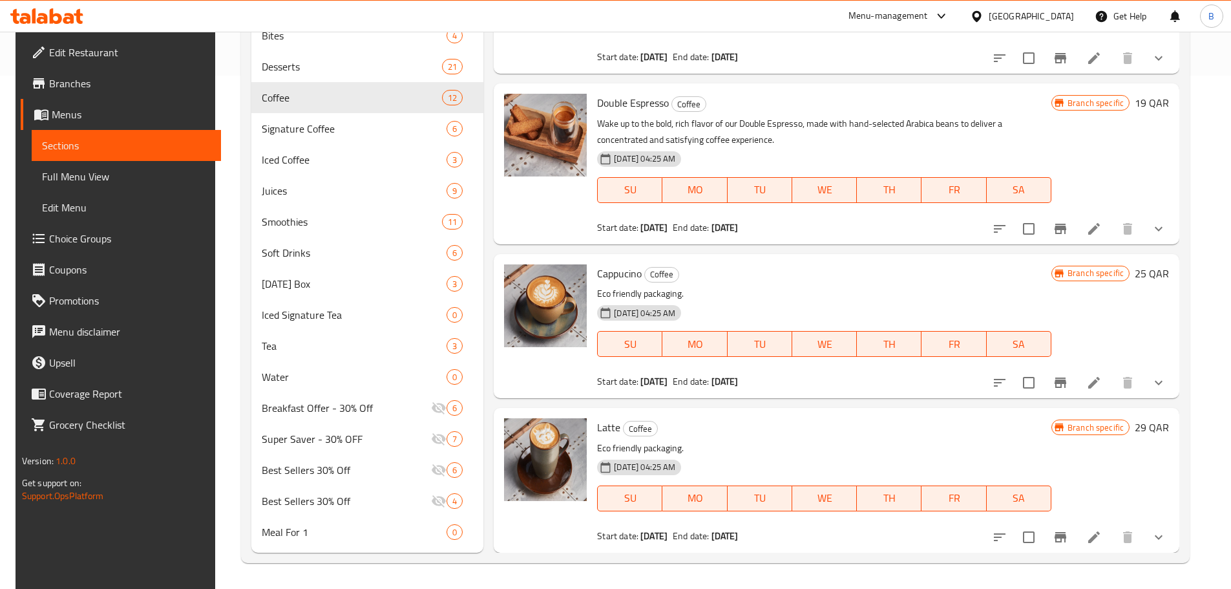
click at [611, 275] on span "Cappucino" at bounding box center [619, 273] width 45 height 19
copy h6 "Cappucino"
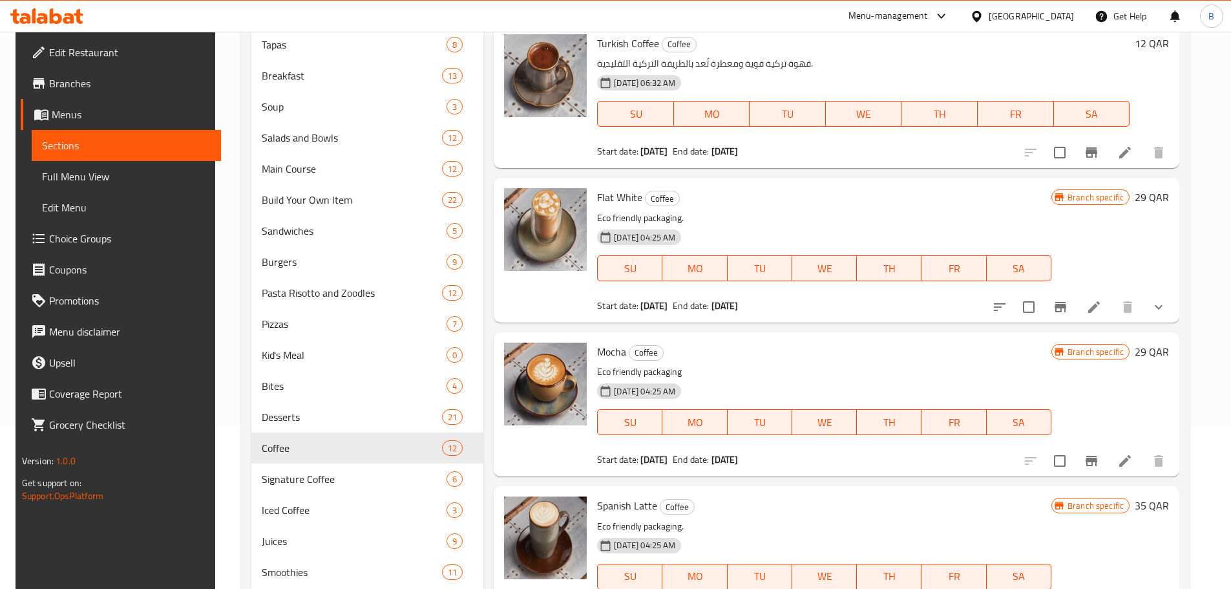
scroll to position [0, 0]
